Goal: Information Seeking & Learning: Stay updated

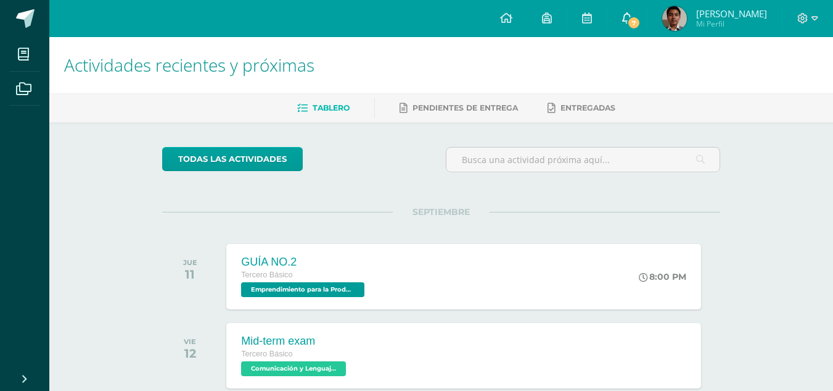
click at [632, 19] on icon at bounding box center [627, 17] width 10 height 11
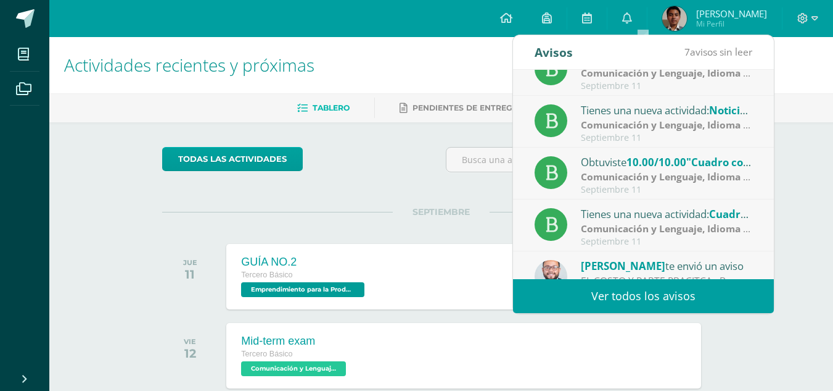
scroll to position [205, 0]
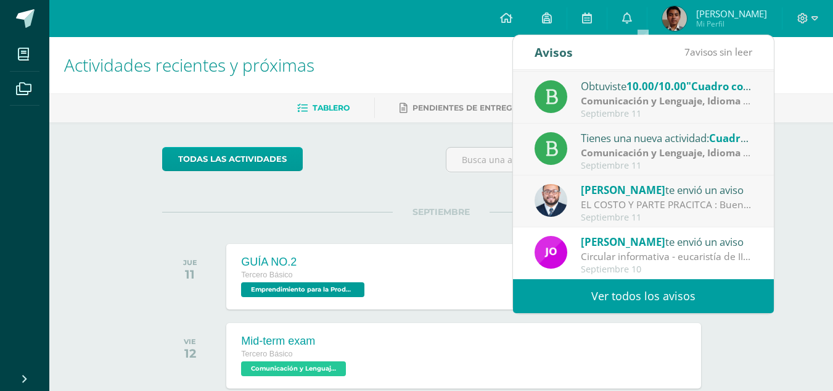
click at [667, 200] on div "EL COSTO Y PARTE PRACITCA : Buenos días Jovenes, un gusto saludarlos. Les adjun…" at bounding box center [667, 204] width 172 height 14
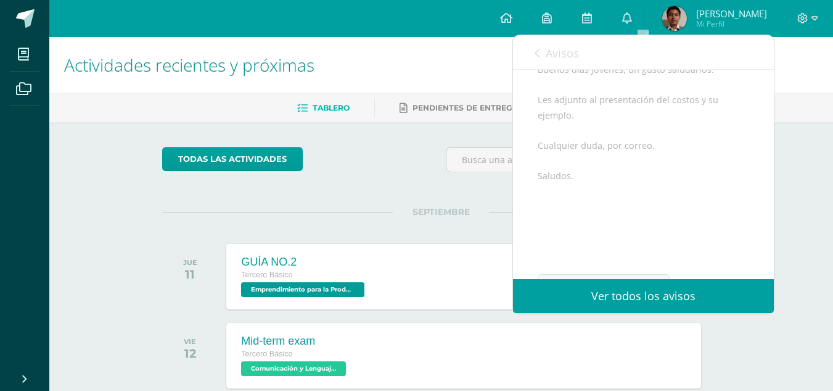
scroll to position [128, 0]
click at [572, 59] on span "Avisos" at bounding box center [562, 53] width 33 height 15
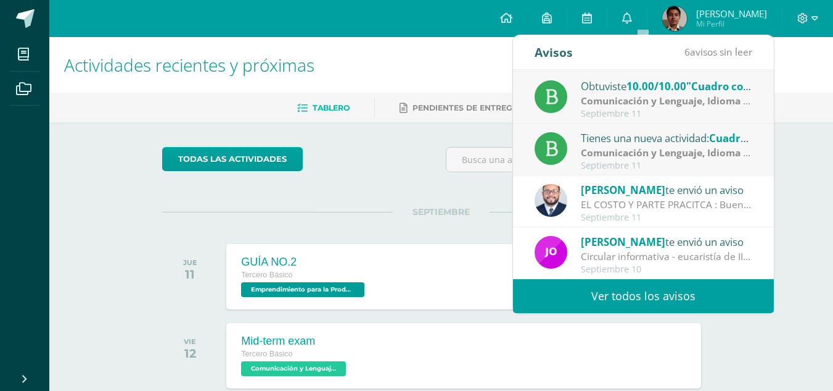
click at [645, 151] on strong "Comunicación y Lenguaje, Idioma Español" at bounding box center [681, 153] width 200 height 14
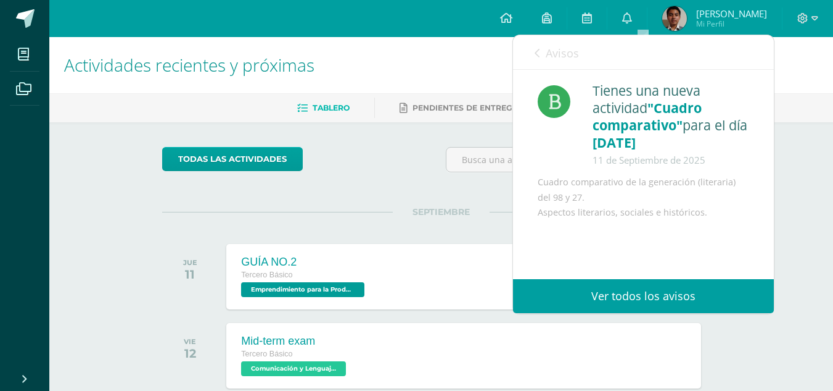
click at [561, 65] on link "Avisos" at bounding box center [557, 52] width 44 height 35
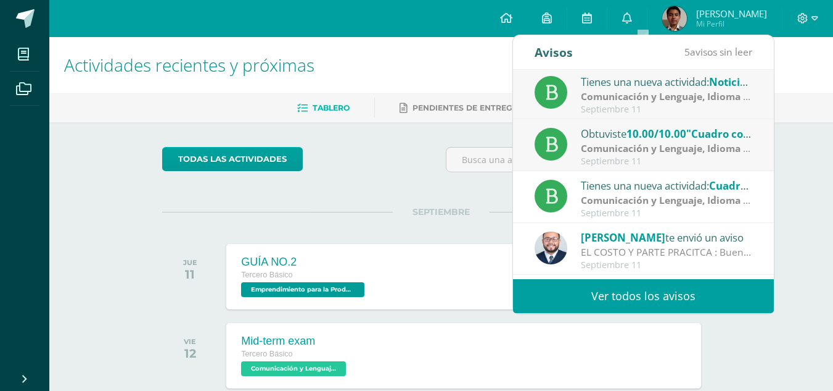
scroll to position [157, 0]
click at [640, 150] on strong "Comunicación y Lenguaje, Idioma Español" at bounding box center [681, 149] width 200 height 14
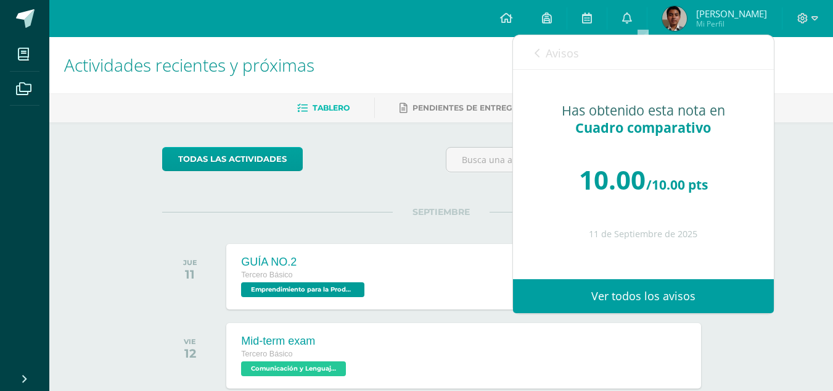
click at [556, 56] on span "Avisos" at bounding box center [562, 53] width 33 height 15
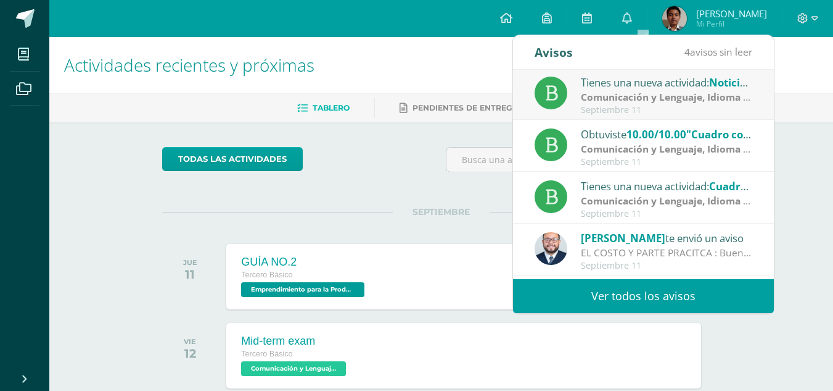
click at [614, 79] on div "Tienes una nueva actividad: Noticia radiofónica" at bounding box center [667, 82] width 172 height 16
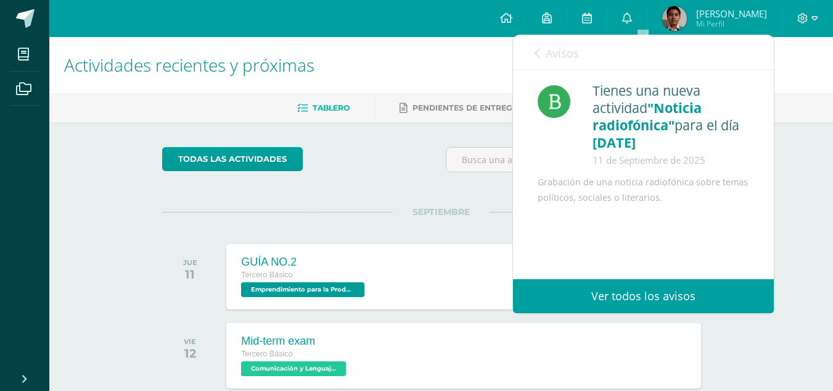
click at [567, 57] on span "Avisos" at bounding box center [562, 53] width 33 height 15
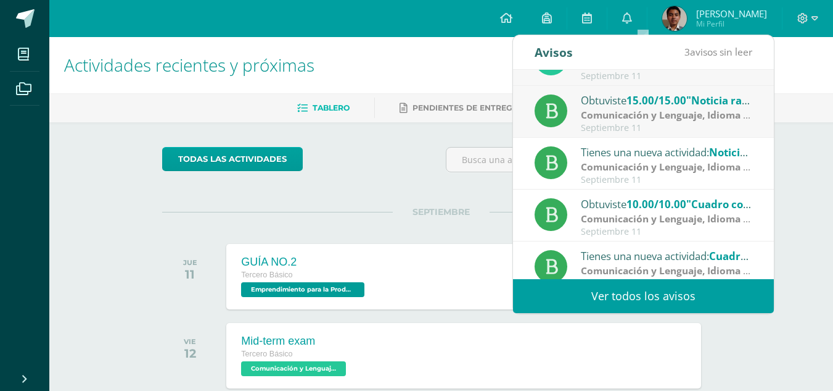
scroll to position [75, 0]
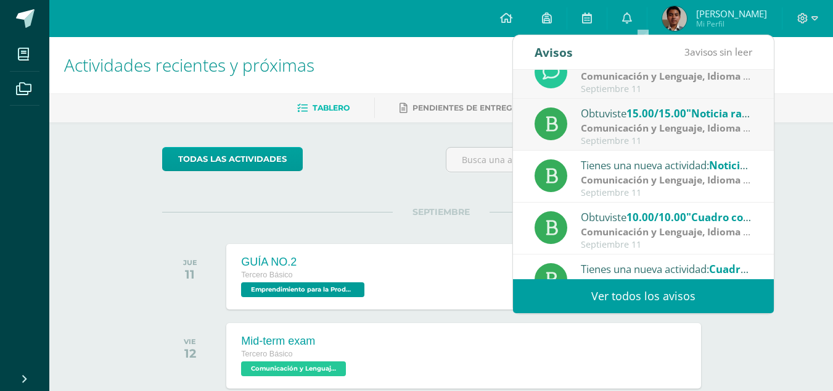
click at [671, 130] on strong "Comunicación y Lenguaje, Idioma Español" at bounding box center [681, 128] width 200 height 14
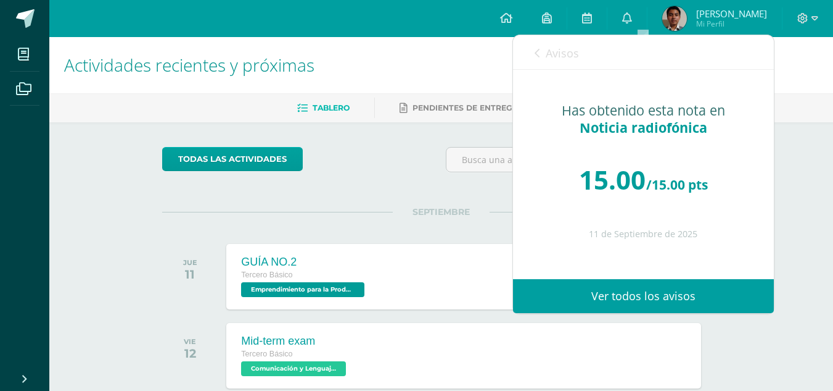
click at [561, 60] on span "Avisos" at bounding box center [562, 53] width 33 height 15
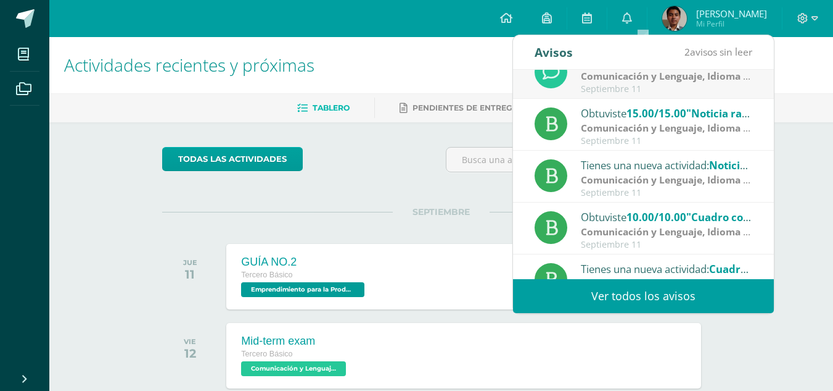
scroll to position [0, 0]
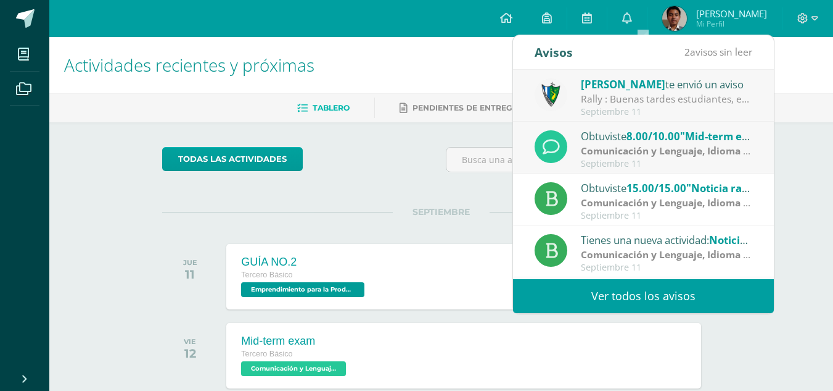
click at [666, 146] on strong "Comunicación y Lenguaje, Idioma Extranjero Inglés" at bounding box center [703, 151] width 244 height 14
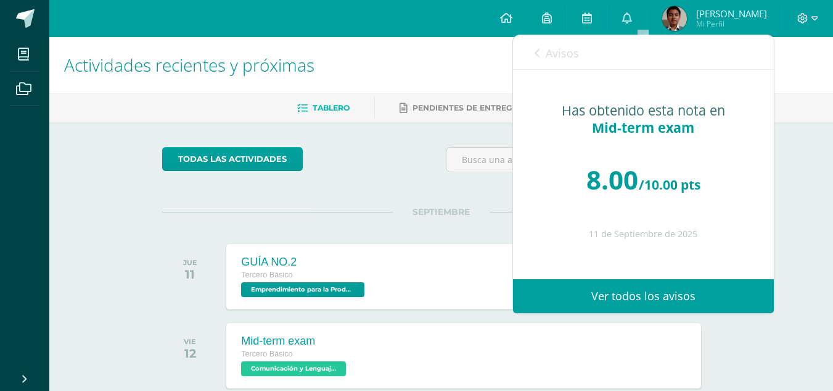
click at [556, 61] on link "Avisos" at bounding box center [557, 52] width 44 height 35
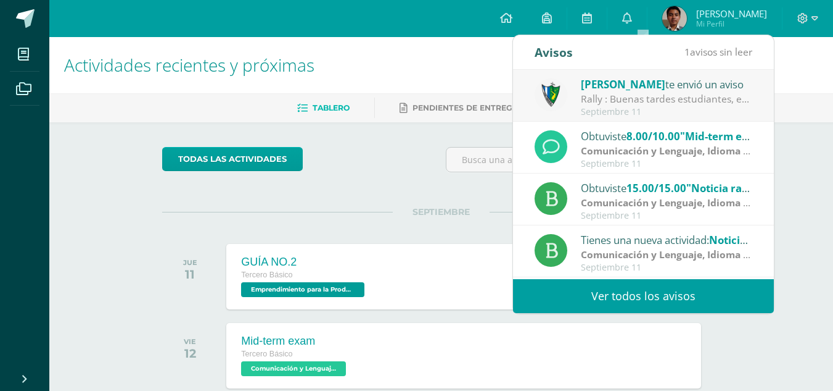
click at [614, 96] on div "Rally : Buenas tardes estudiantes, es un gusto saludarlos. Por este medio se in…" at bounding box center [667, 99] width 172 height 14
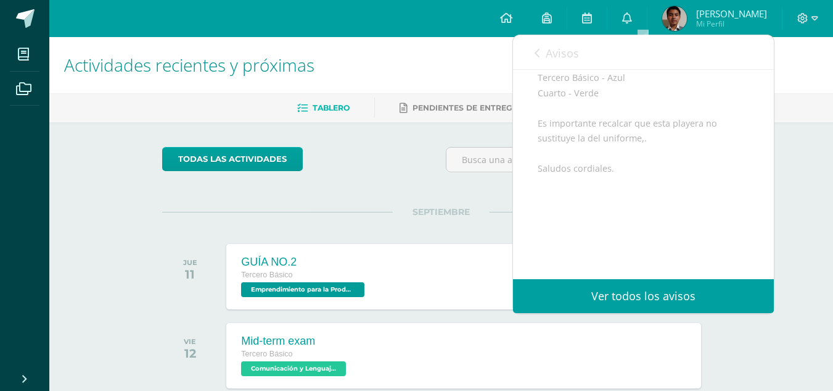
scroll to position [293, 0]
click at [535, 48] on link "Avisos" at bounding box center [557, 52] width 44 height 35
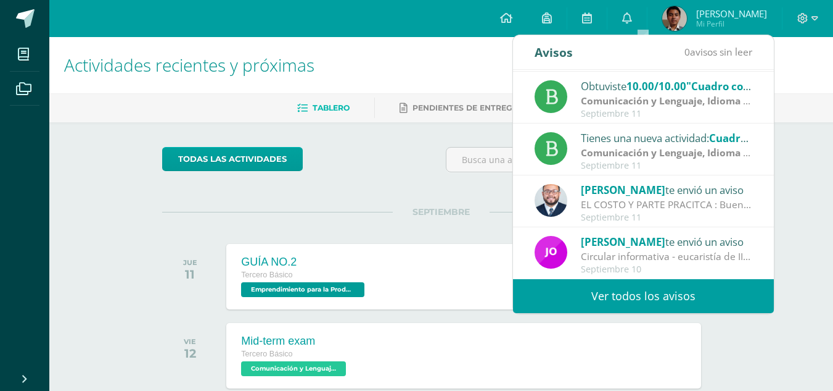
scroll to position [0, 0]
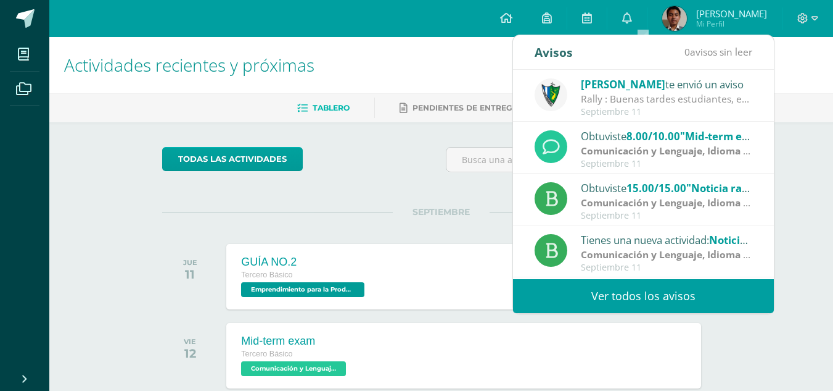
click at [418, 19] on div "Configuración Cerrar sesión [PERSON_NAME] Mi Perfil 7 0 Mis accesos directos Ap…" at bounding box center [441, 18] width 784 height 37
